Goal: Task Accomplishment & Management: Manage account settings

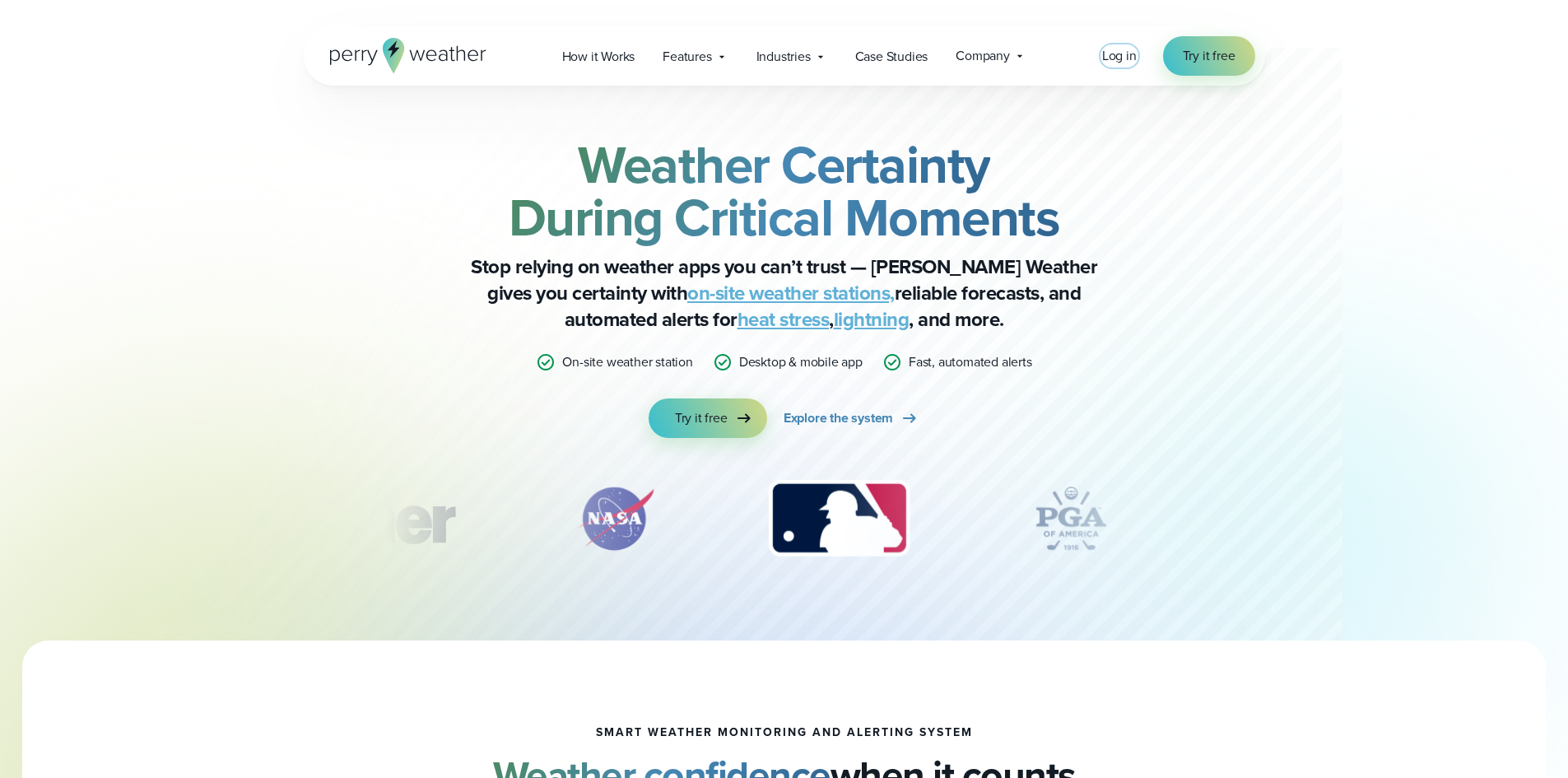
click at [1123, 56] on span "Log in" at bounding box center [1119, 56] width 34 height 19
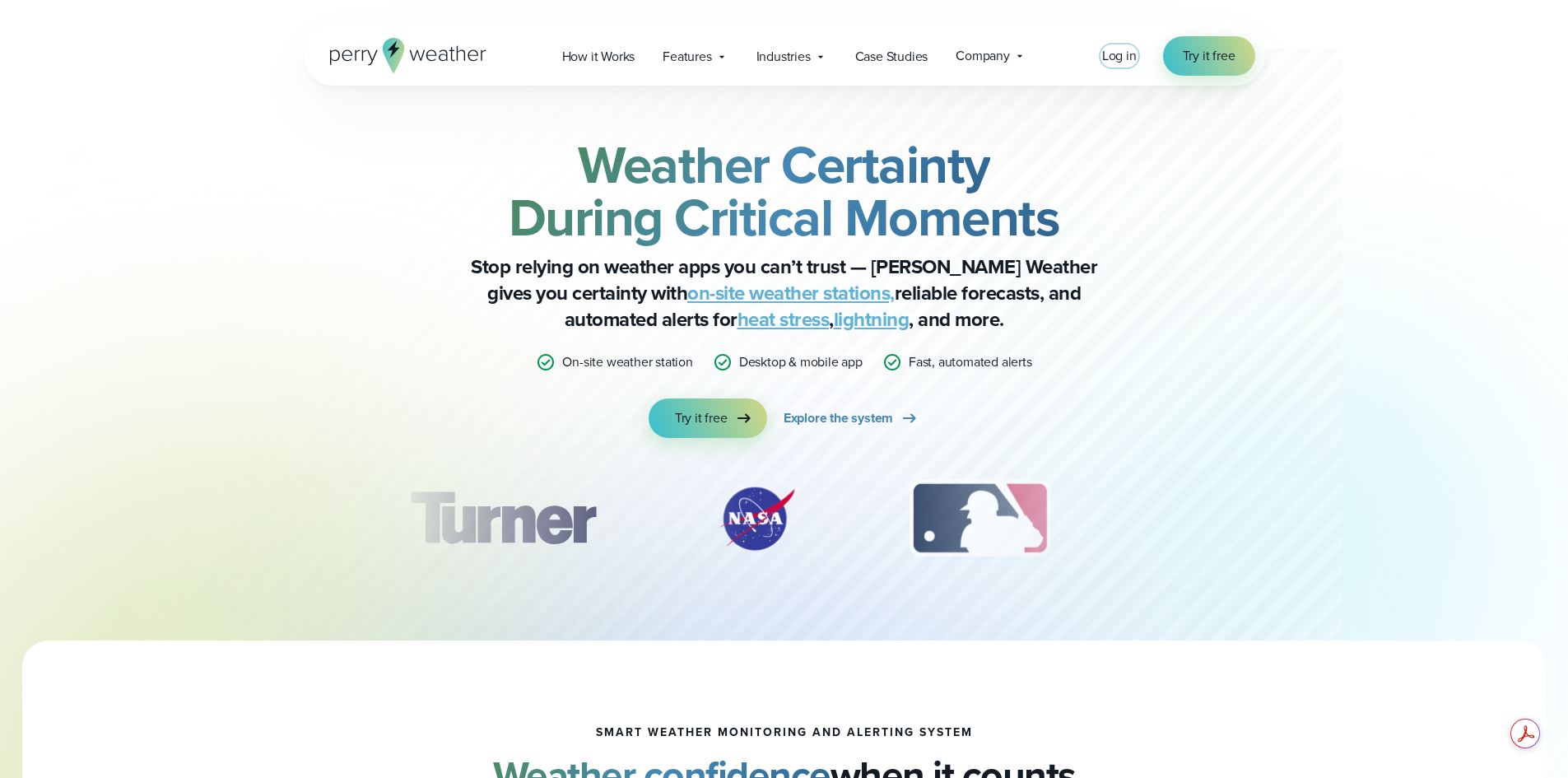
click at [1128, 59] on span "Log in" at bounding box center [1119, 56] width 34 height 19
